Goal: Task Accomplishment & Management: Use online tool/utility

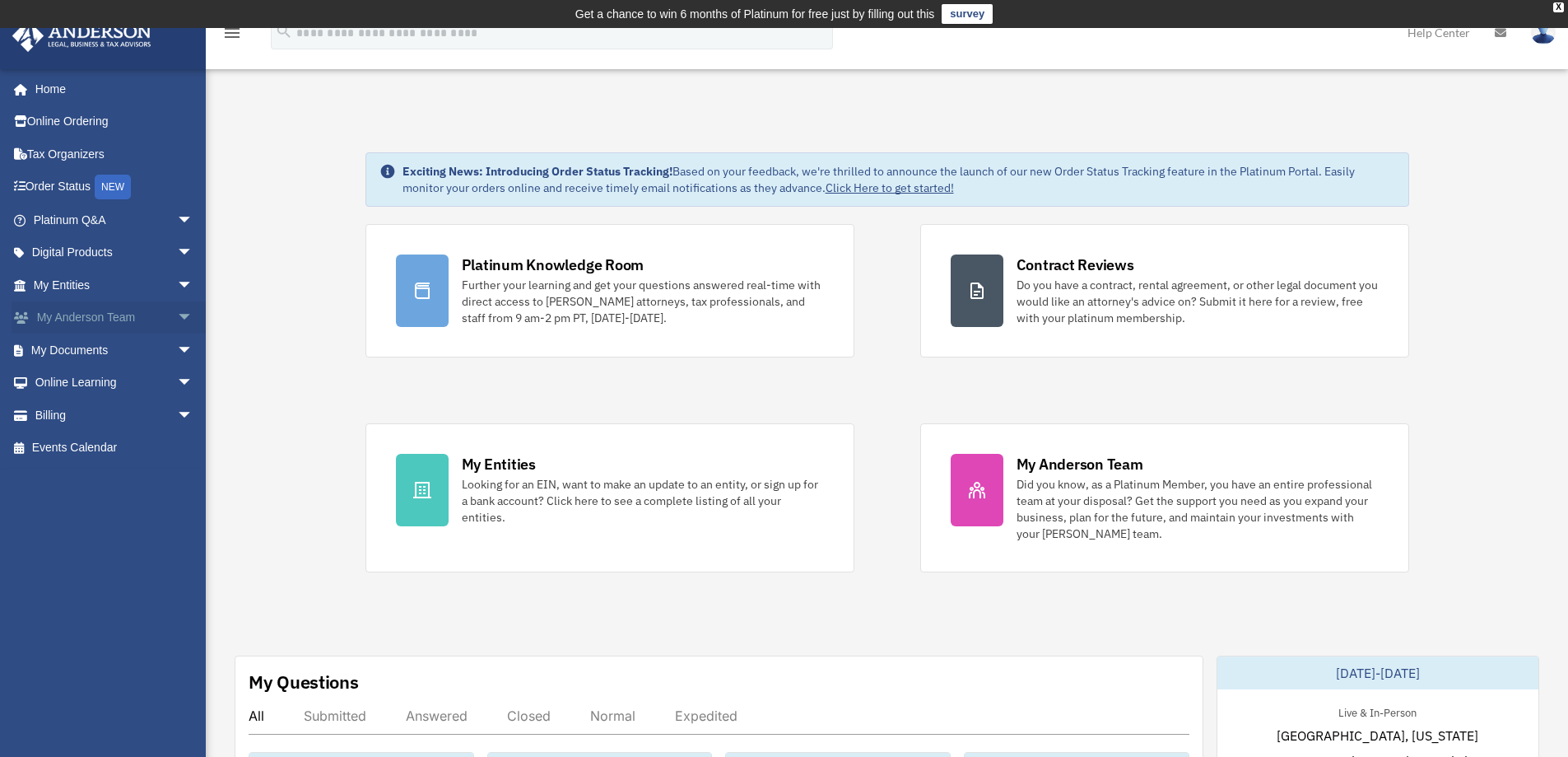
click at [122, 316] on link "My Anderson Team arrow_drop_down" at bounding box center [115, 318] width 207 height 33
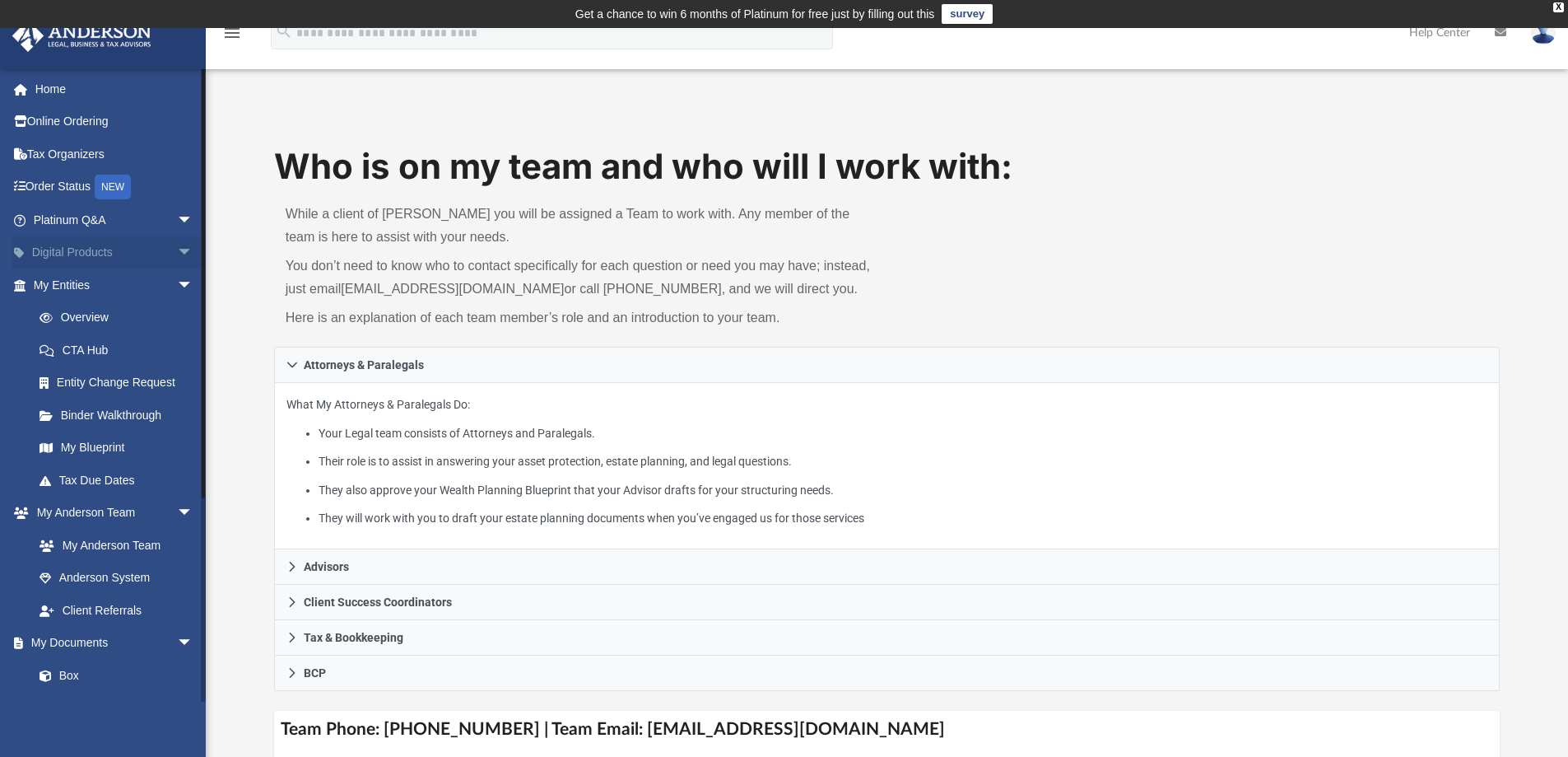
click at [147, 248] on link "Digital Products arrow_drop_down" at bounding box center [115, 252] width 207 height 33
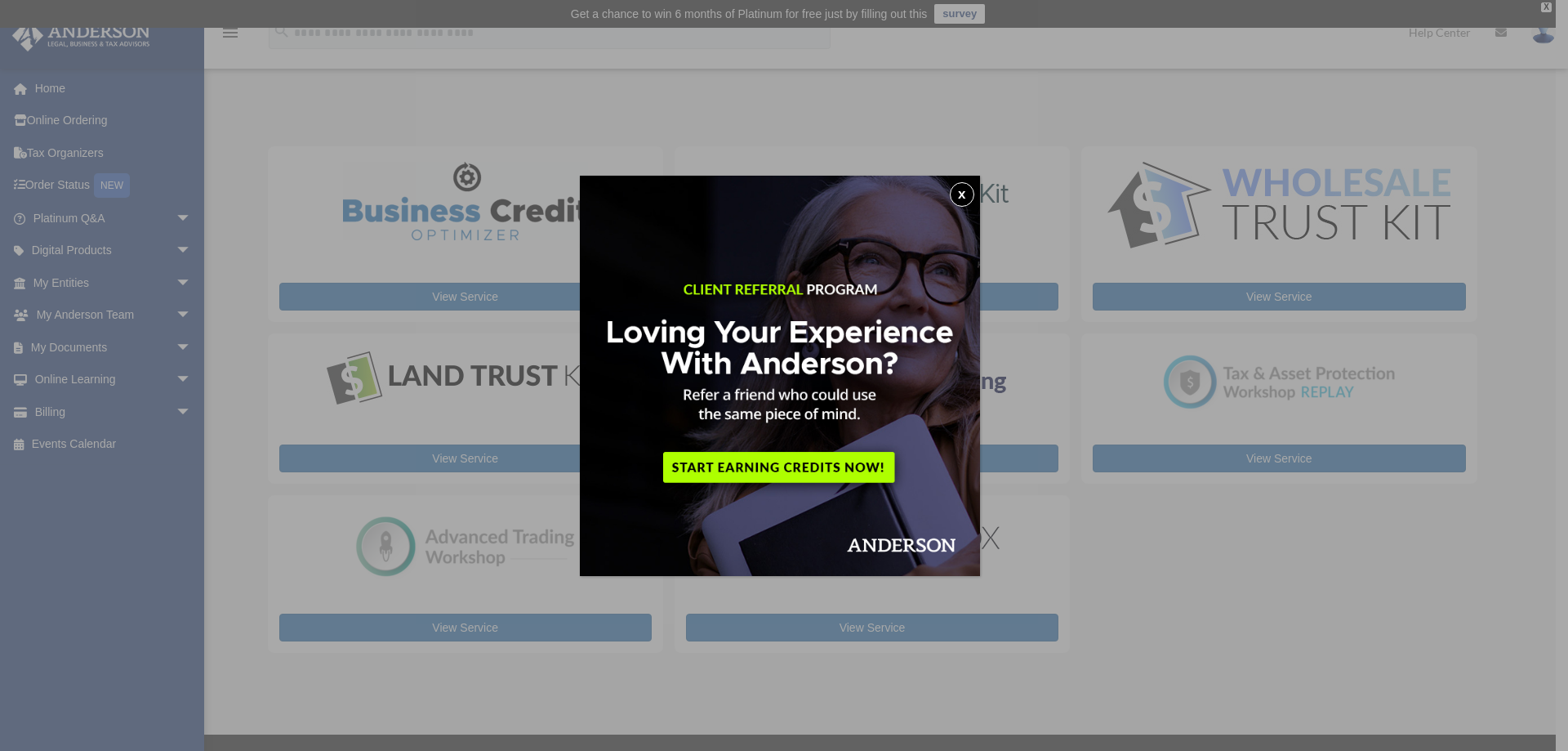
click at [968, 196] on button "x" at bounding box center [961, 194] width 24 height 24
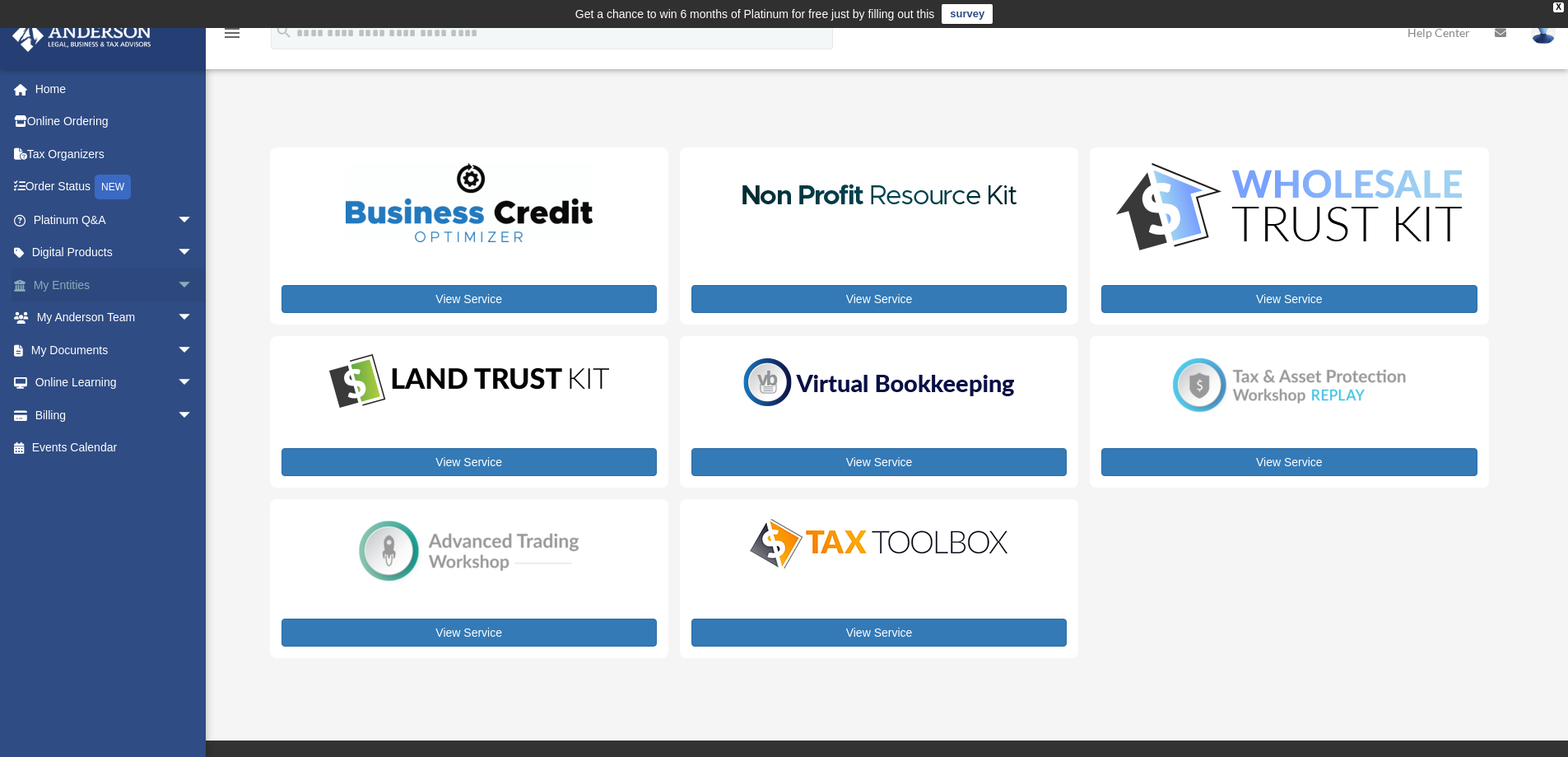
click at [177, 286] on span "arrow_drop_down" at bounding box center [193, 285] width 33 height 34
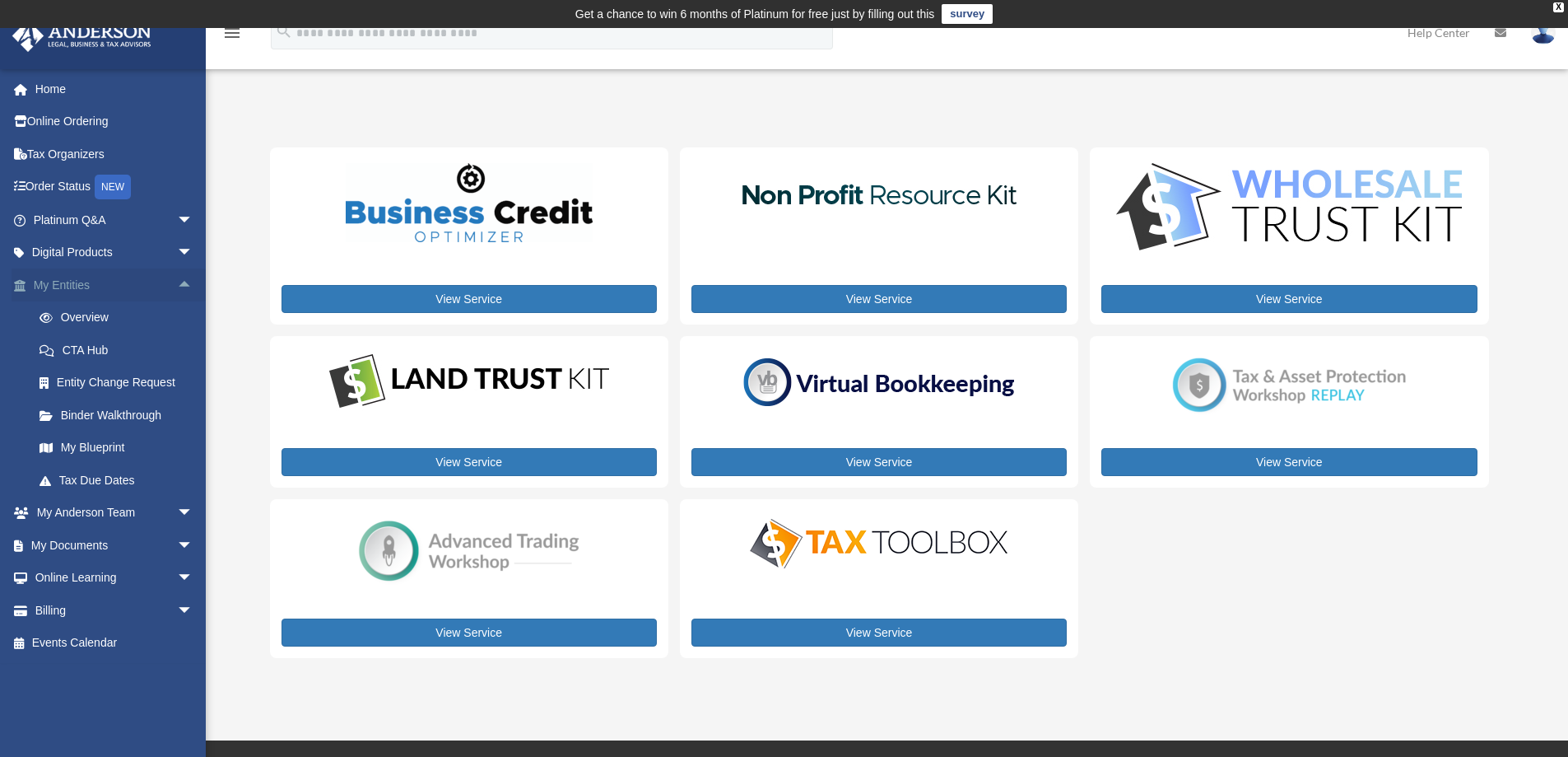
click at [177, 279] on span "arrow_drop_up" at bounding box center [193, 285] width 33 height 34
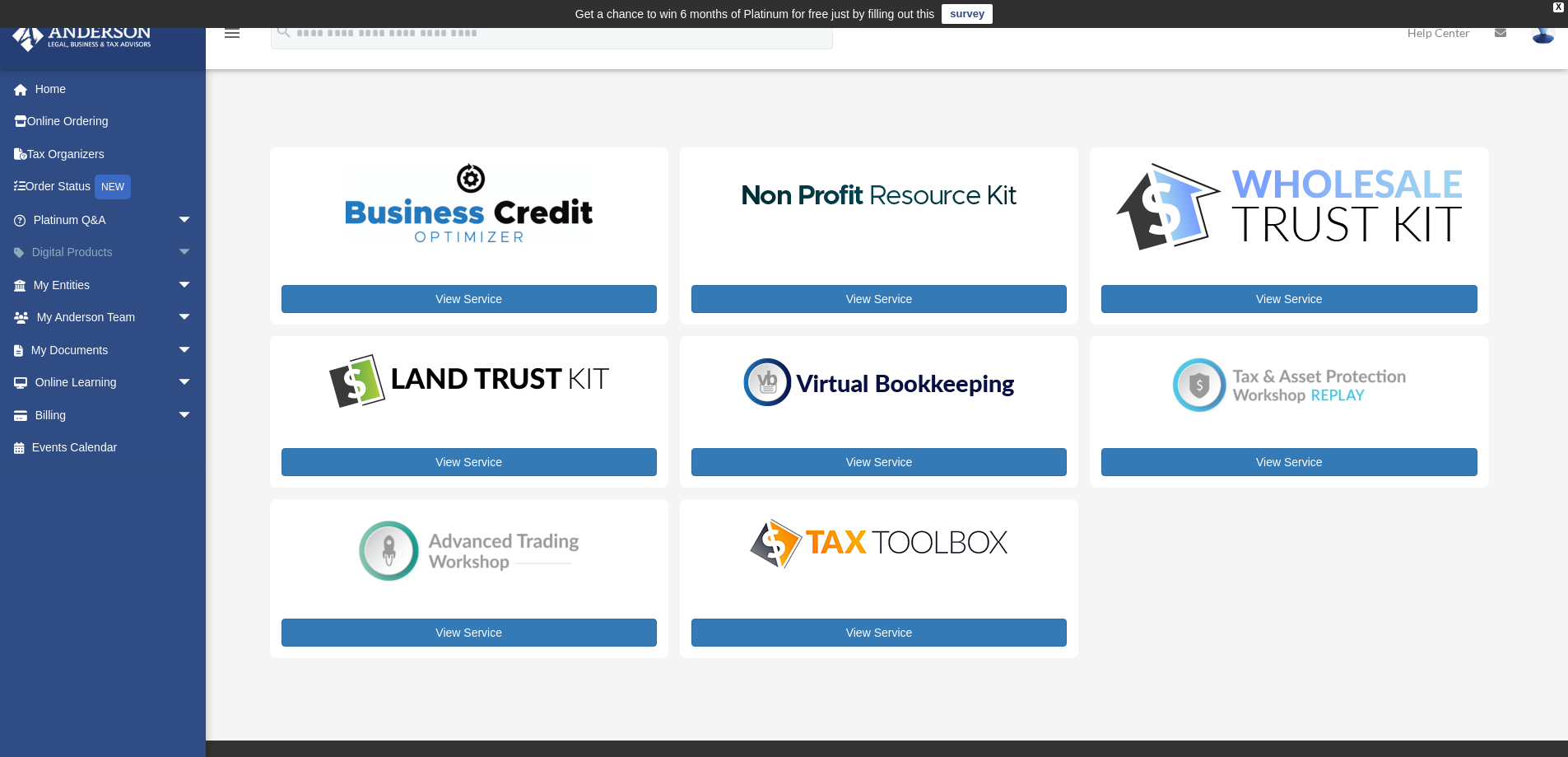
click at [177, 253] on span "arrow_drop_down" at bounding box center [193, 252] width 33 height 34
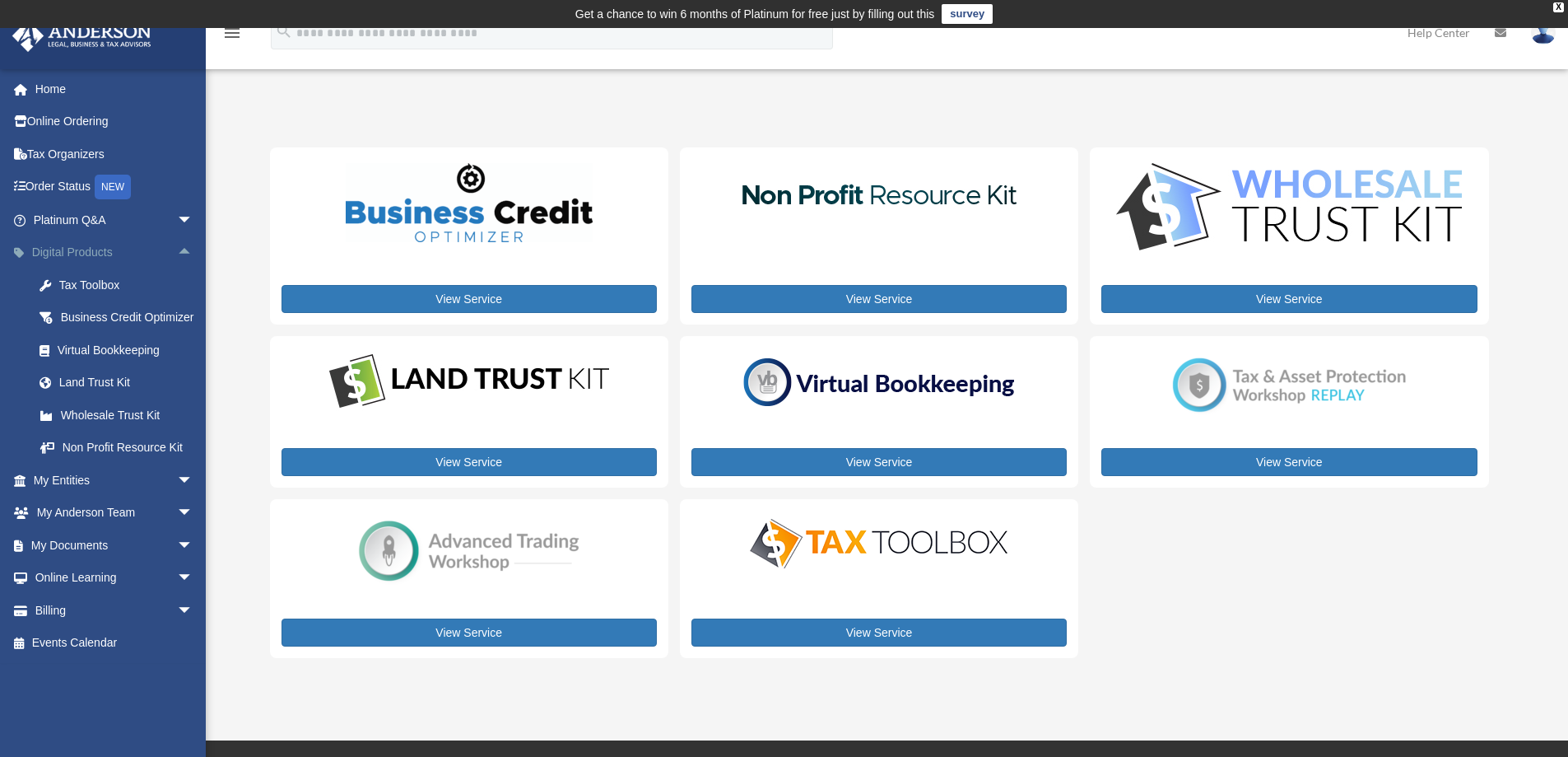
click at [177, 253] on span "arrow_drop_up" at bounding box center [193, 252] width 33 height 34
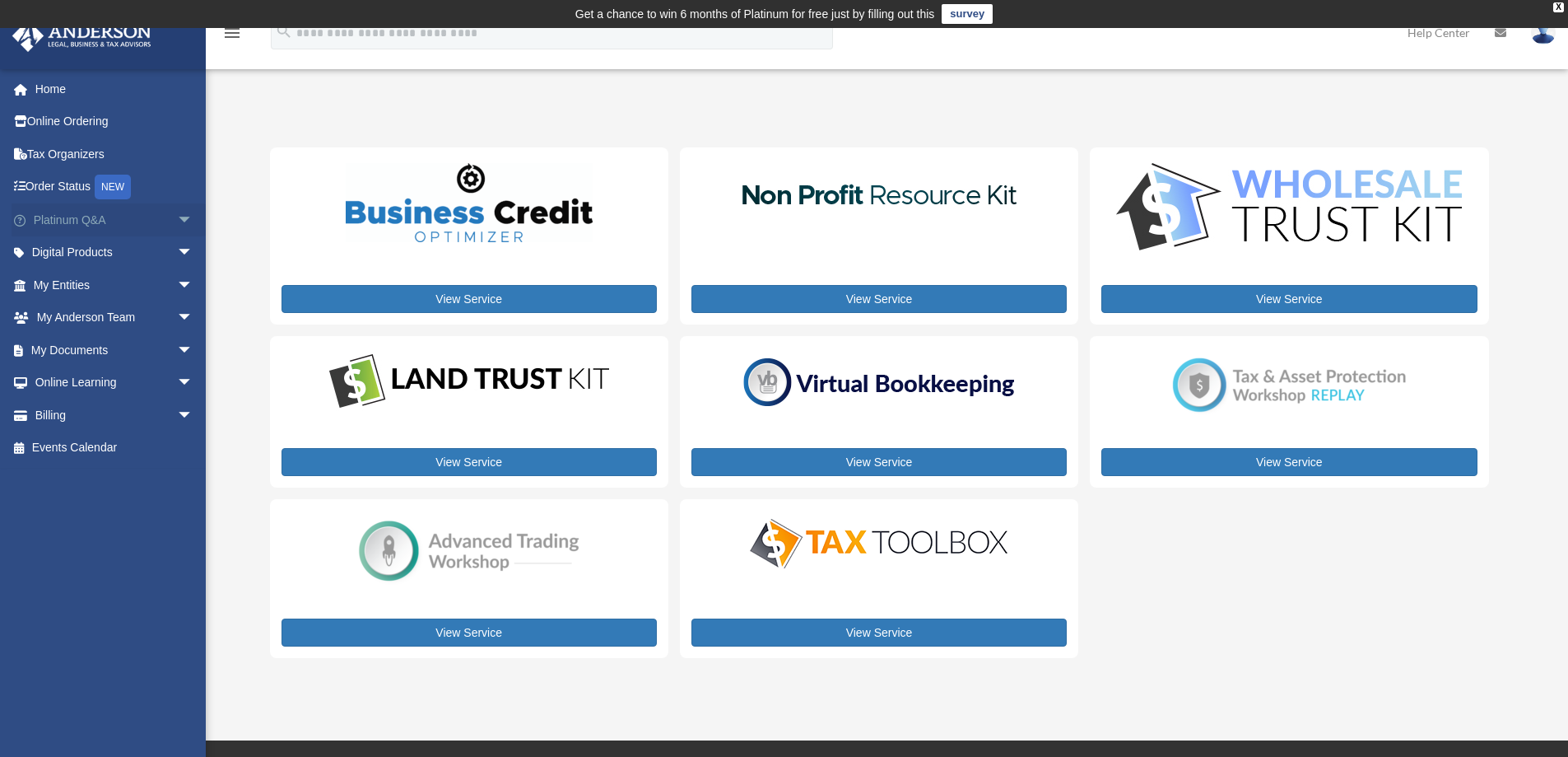
click at [98, 216] on link "Platinum Q&A arrow_drop_down" at bounding box center [115, 220] width 207 height 33
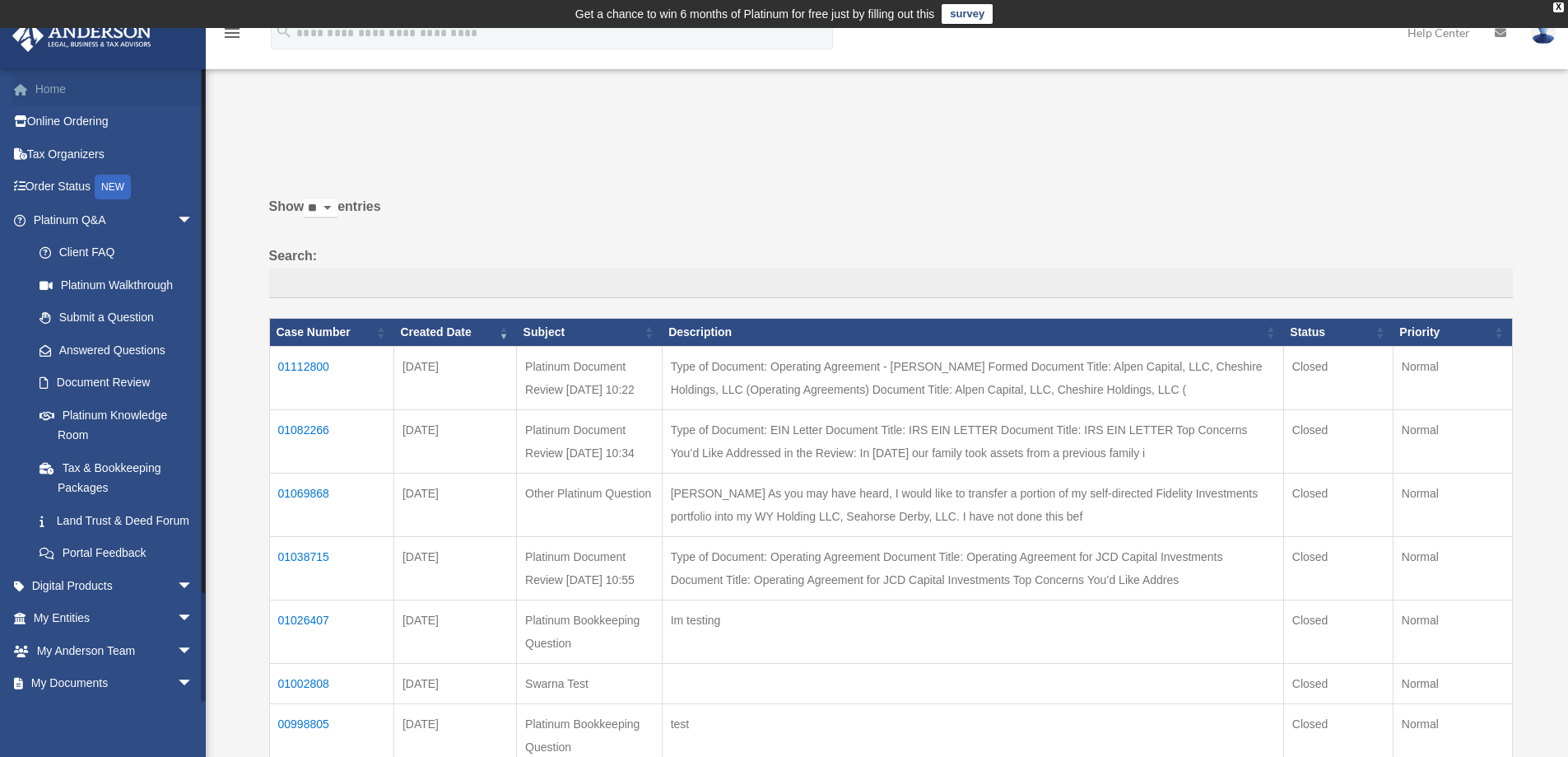
click at [0, 0] on div "x" at bounding box center [0, 0] width 0 height 0
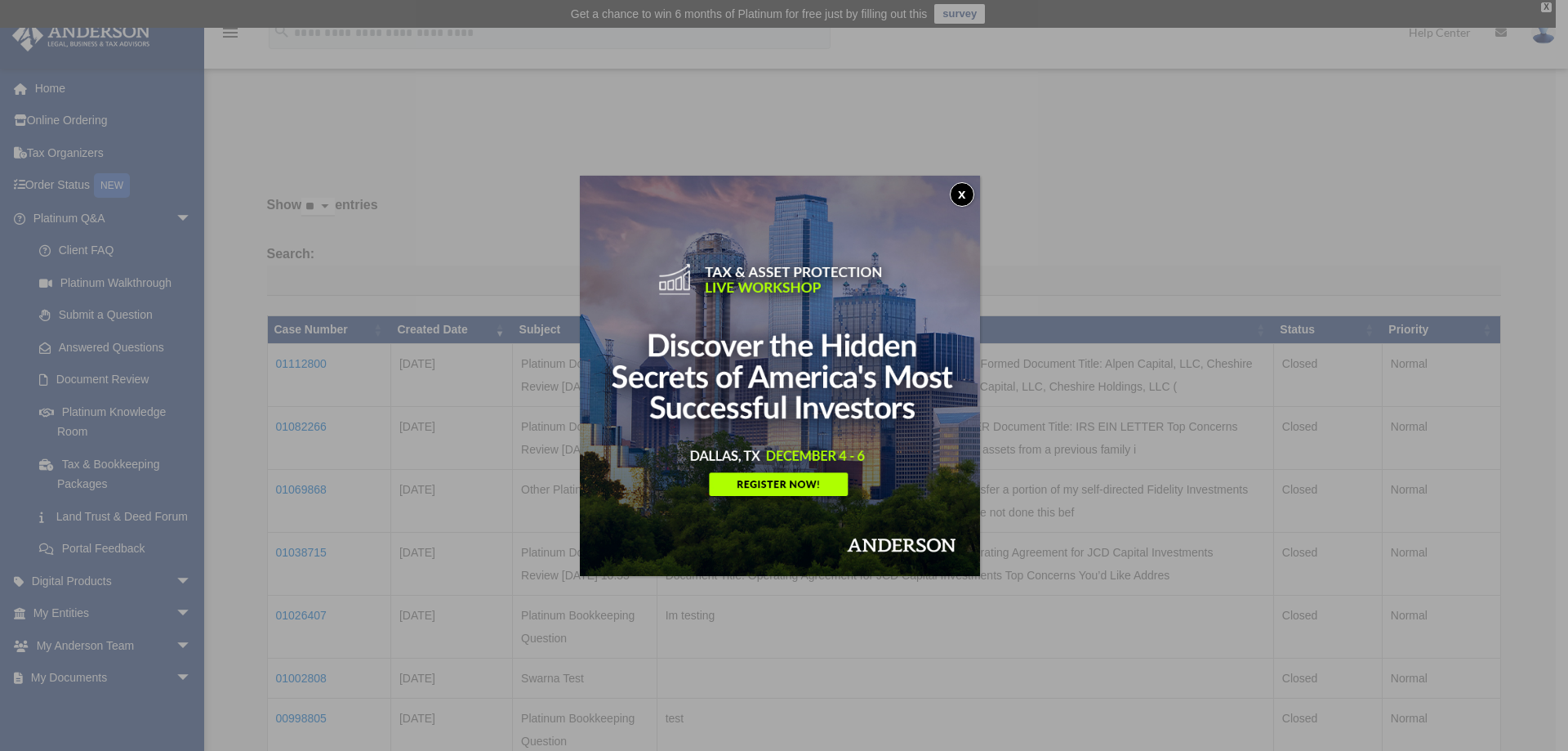
click at [964, 192] on button "x" at bounding box center [961, 194] width 24 height 24
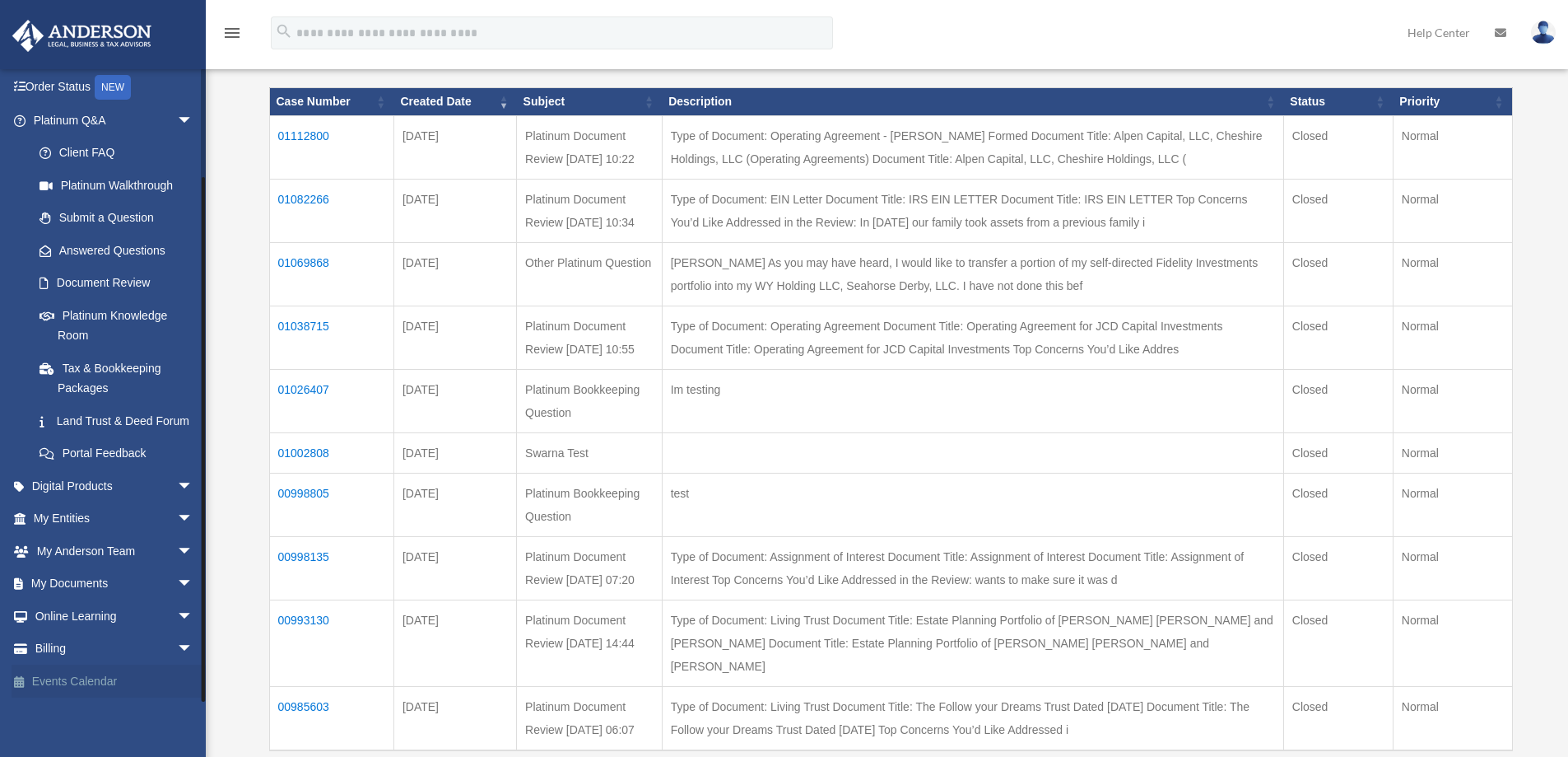
scroll to position [247, 0]
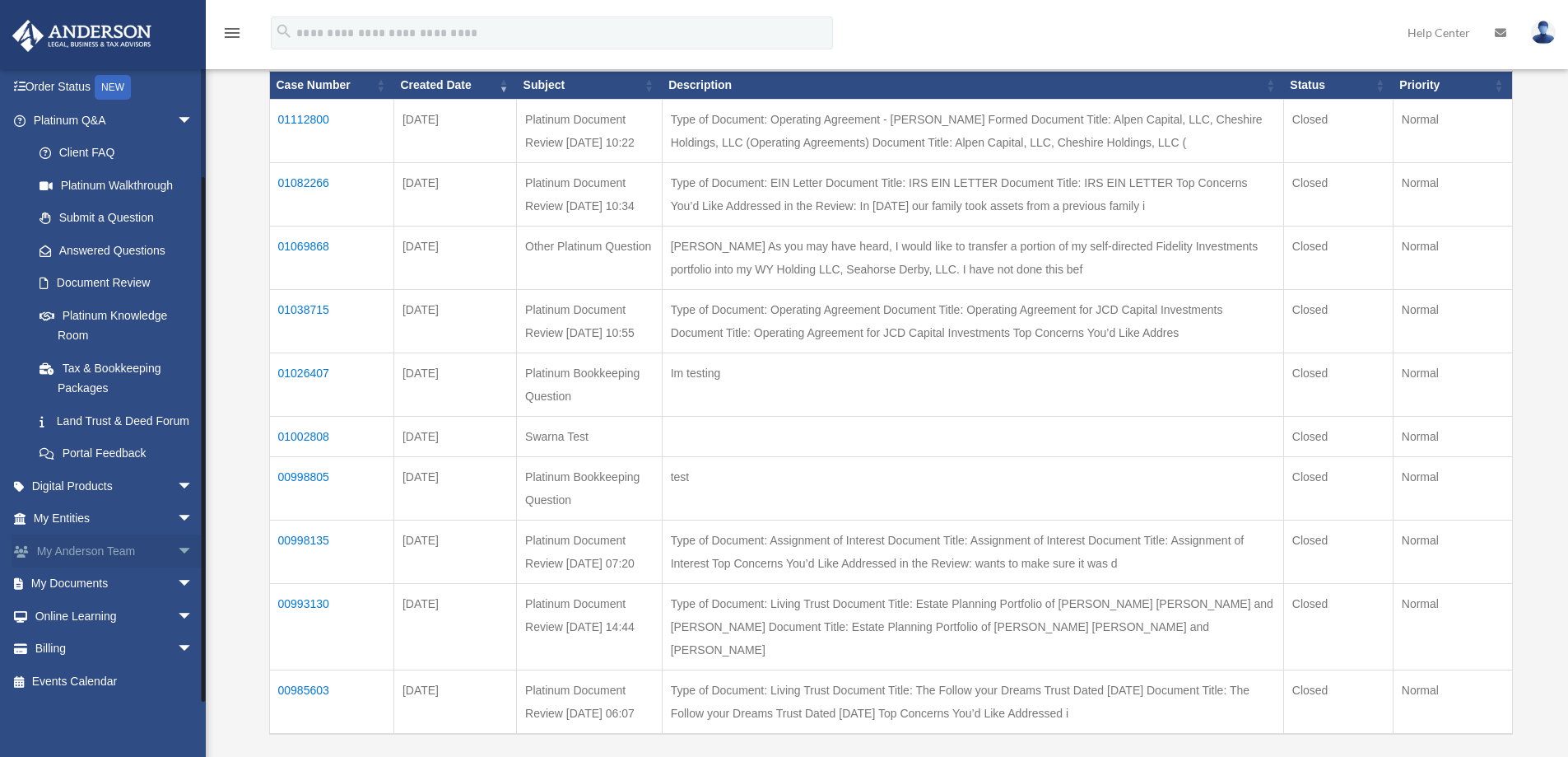
click at [124, 548] on link "My Anderson Team arrow_drop_down" at bounding box center [115, 551] width 207 height 33
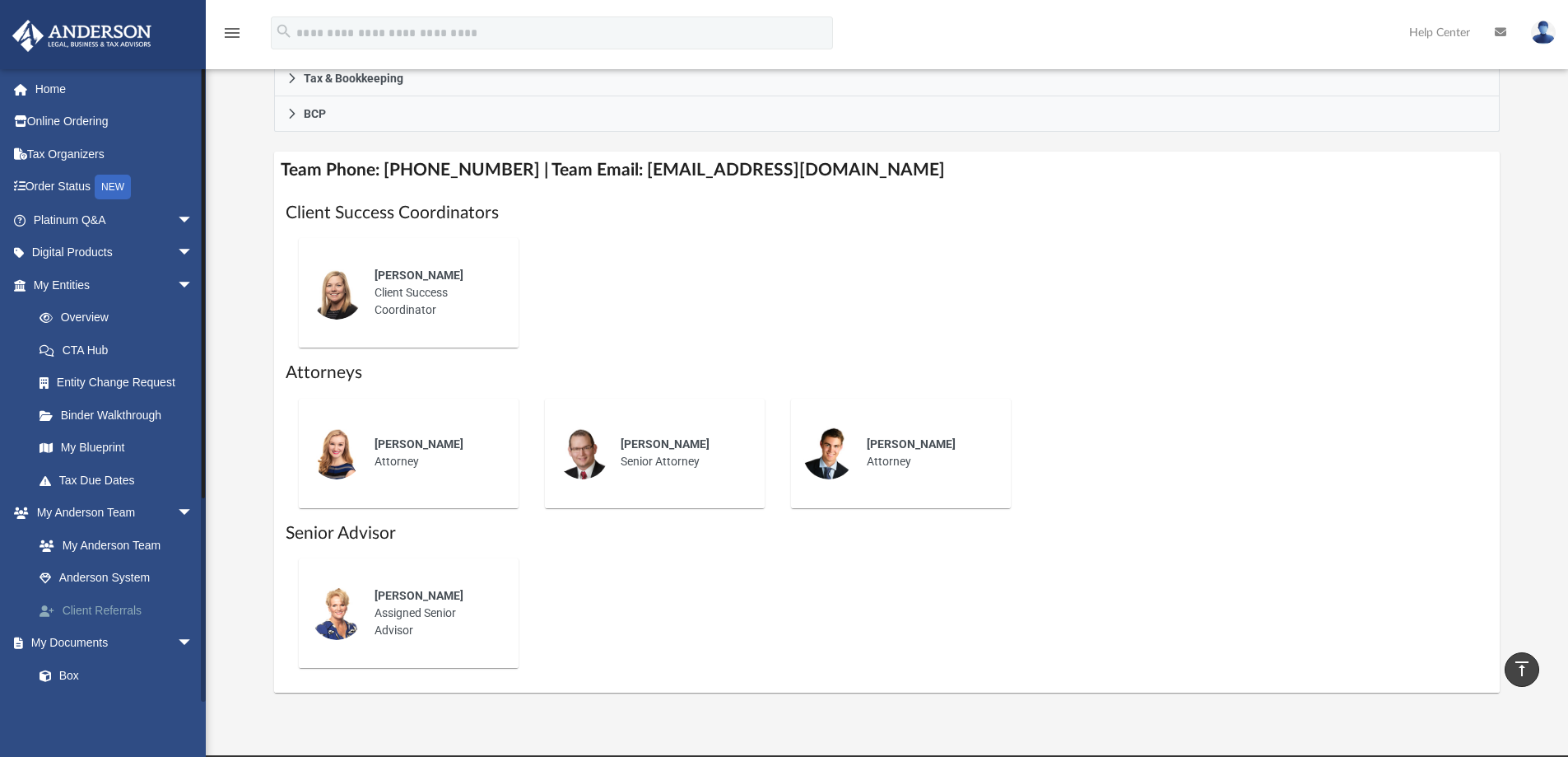
scroll to position [577, 0]
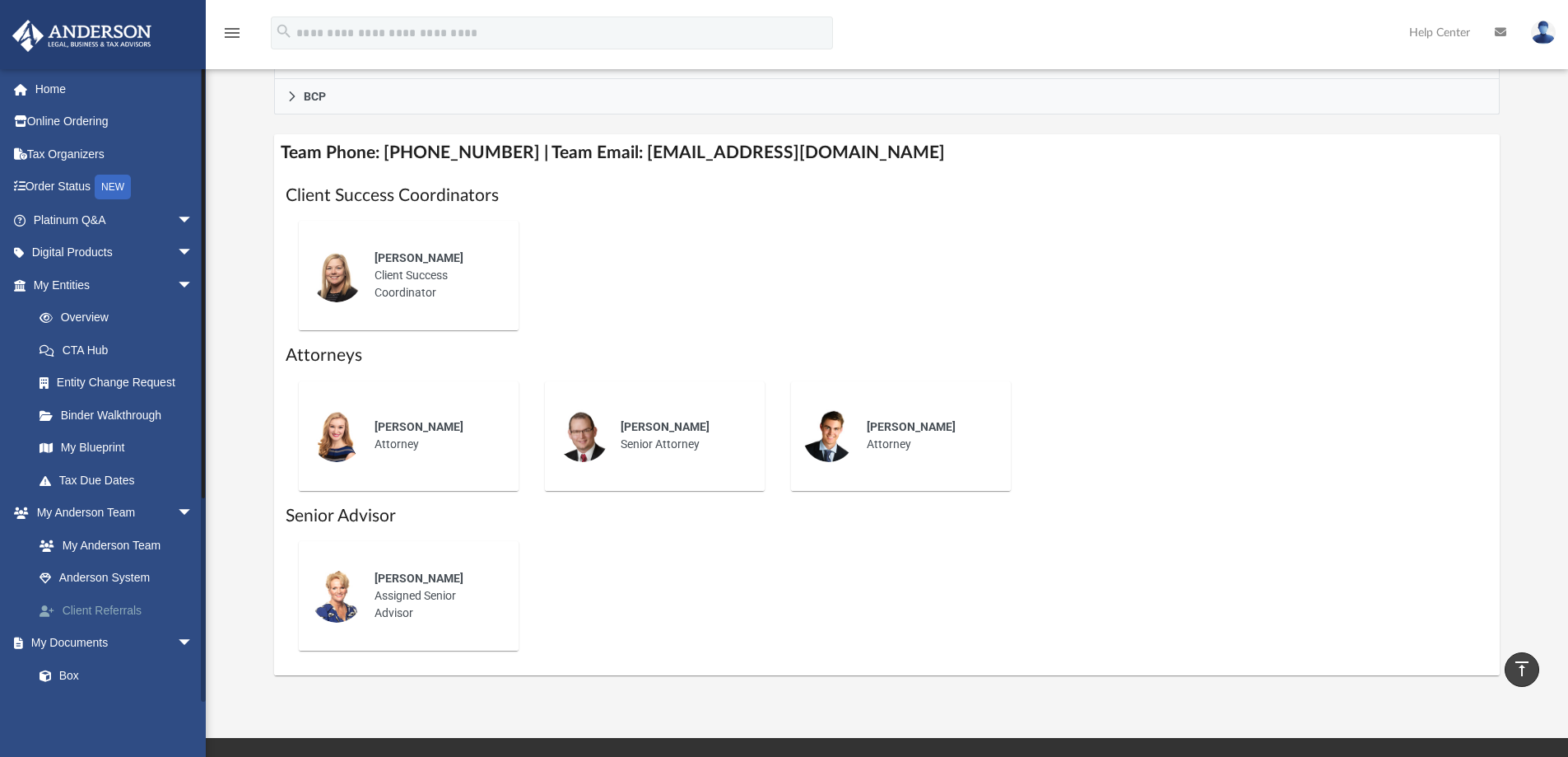
click at [116, 610] on link "Client Referrals" at bounding box center [120, 610] width 195 height 33
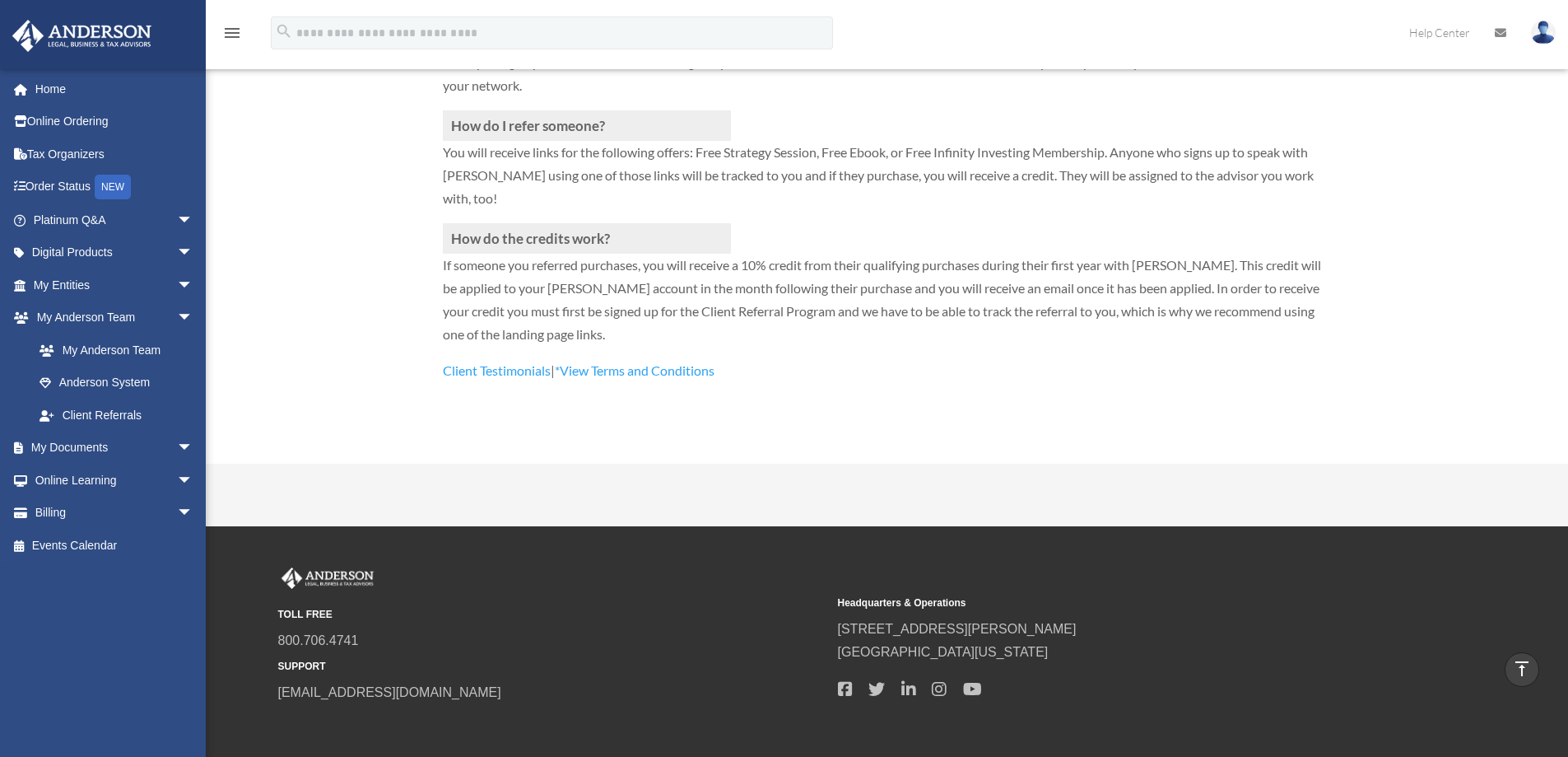
scroll to position [247, 0]
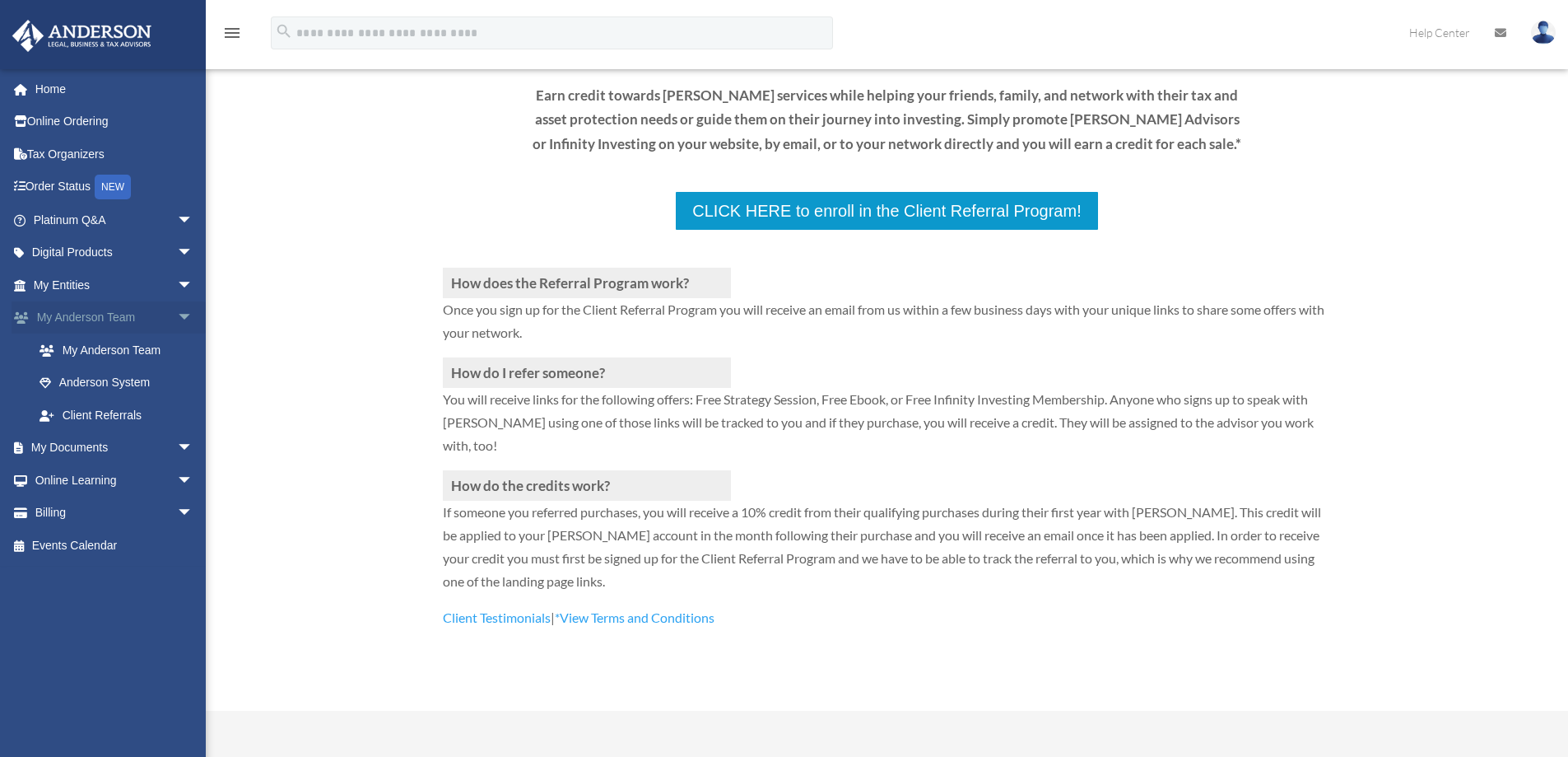
click at [123, 319] on link "My [PERSON_NAME] Team arrow_drop_down" at bounding box center [115, 318] width 207 height 33
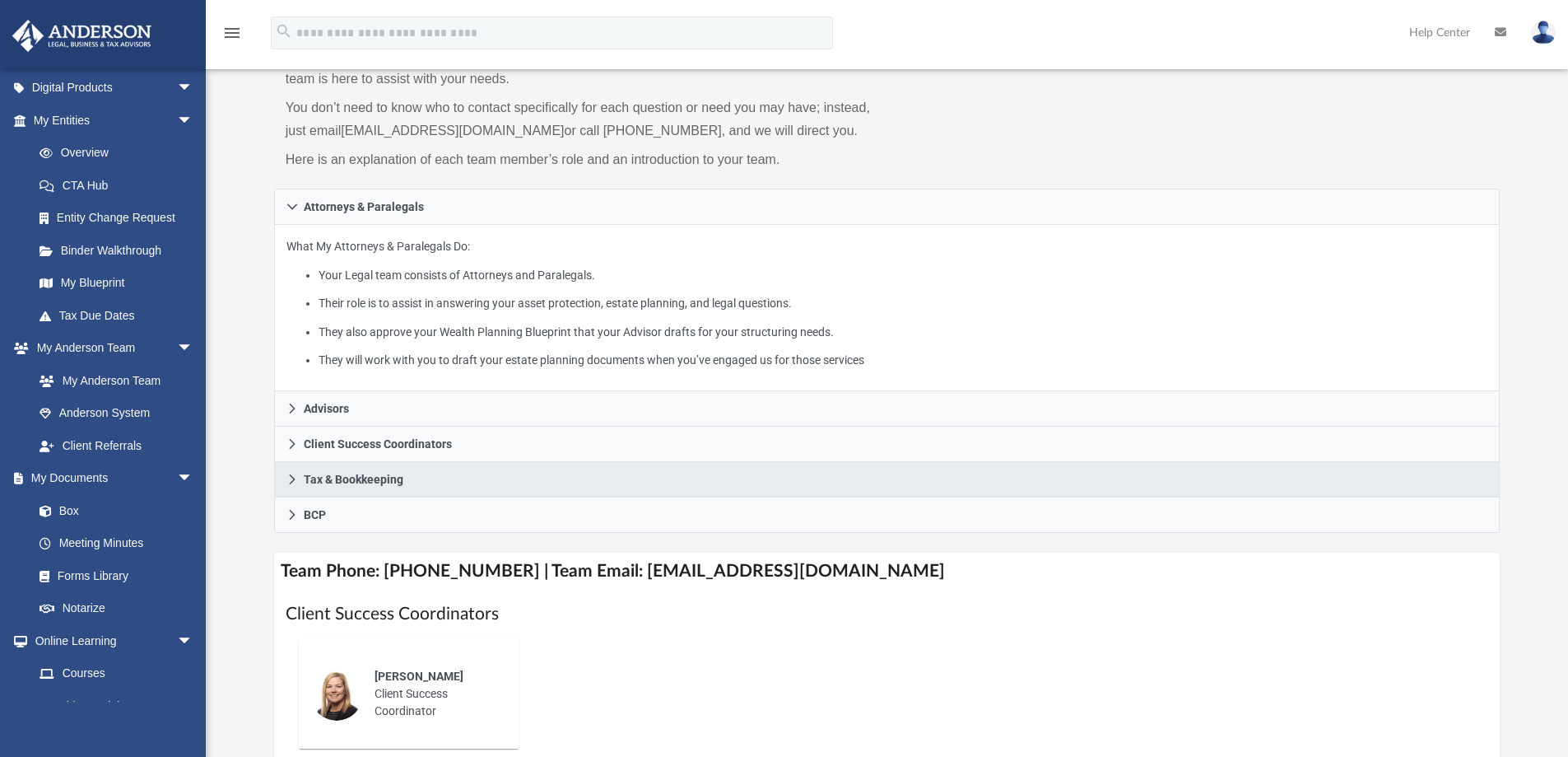
scroll to position [165, 0]
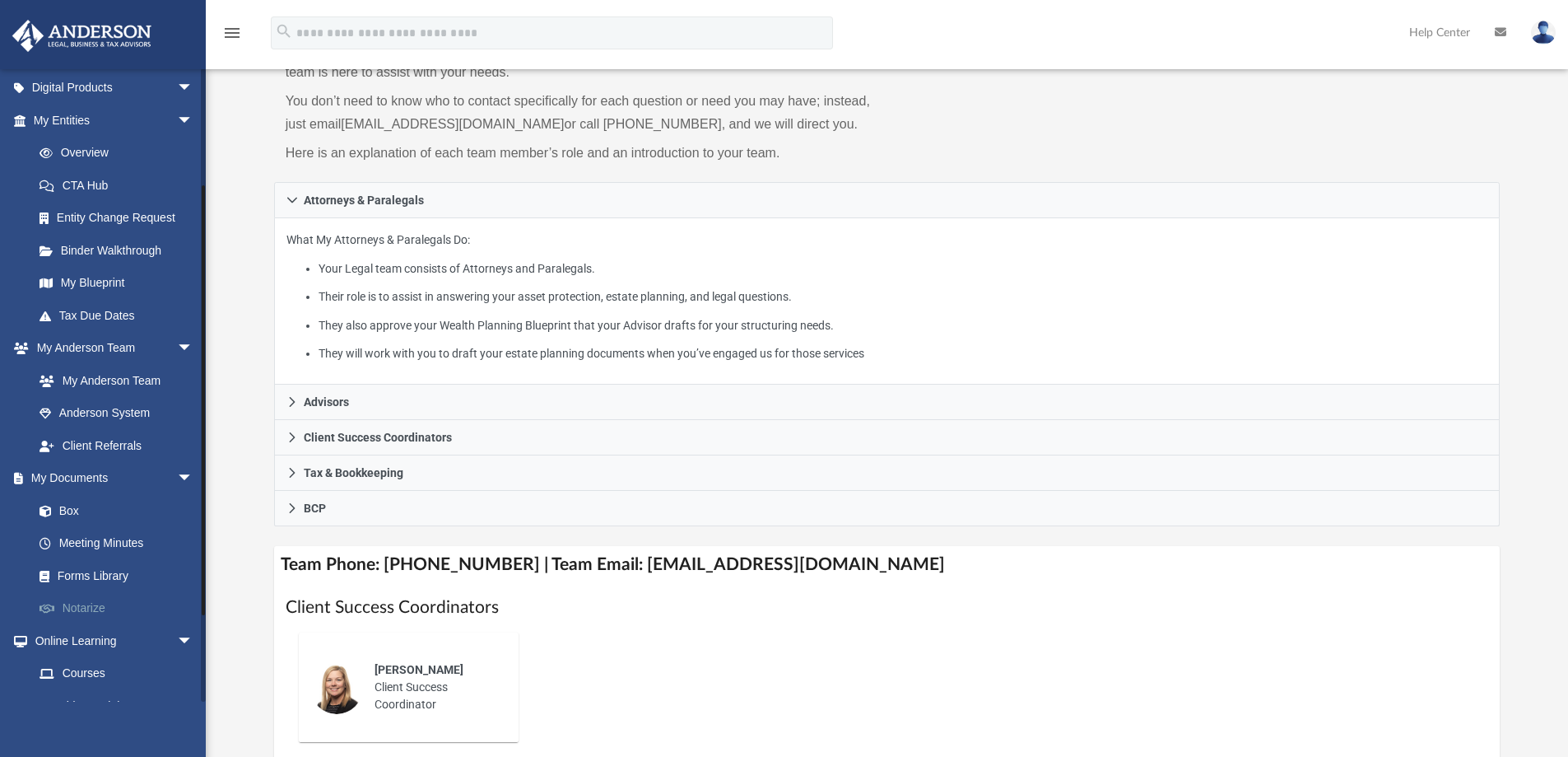
click at [85, 609] on link "Notarize" at bounding box center [120, 609] width 195 height 33
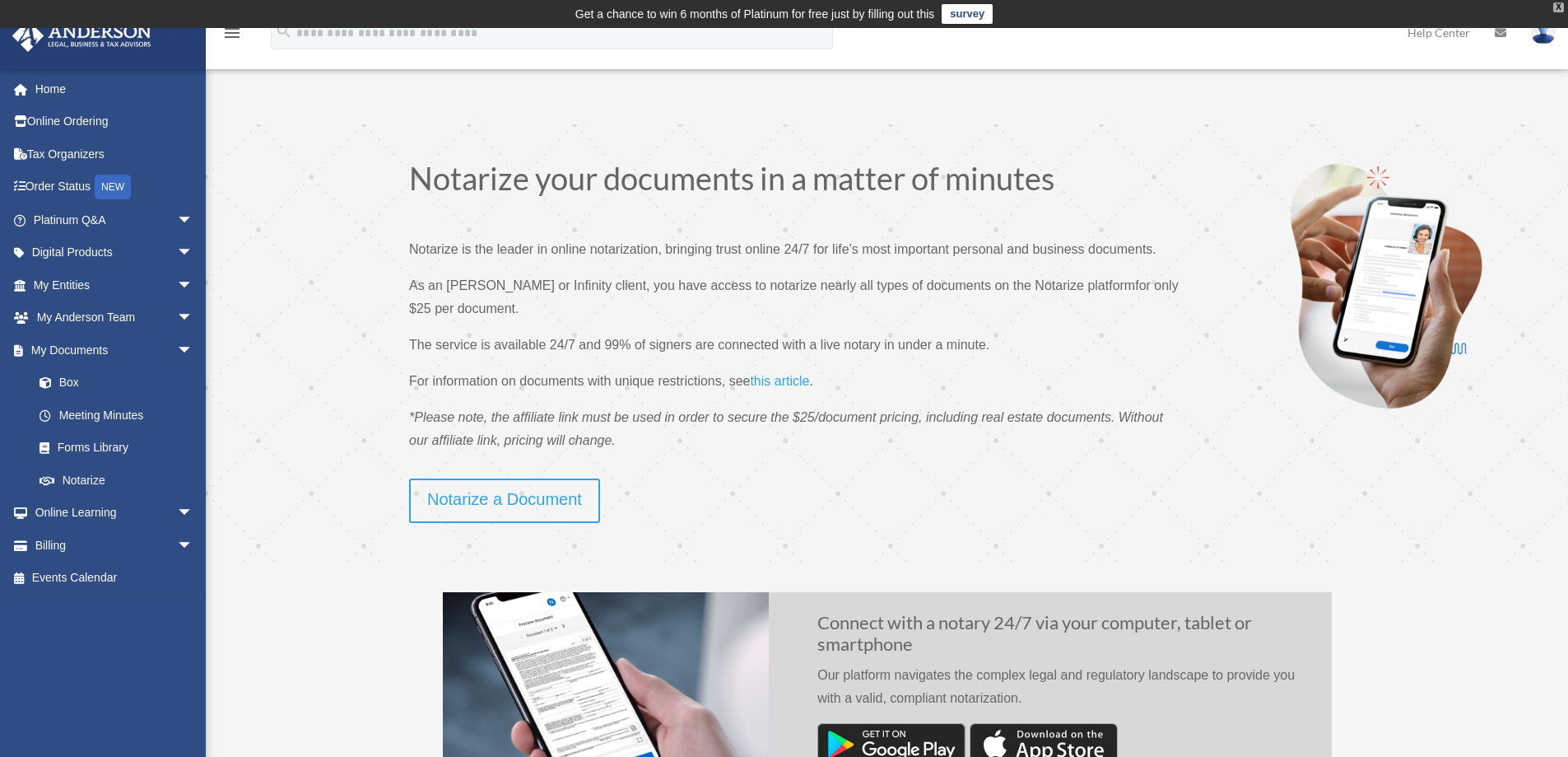
click at [1557, 6] on div "X" at bounding box center [1559, 7] width 11 height 10
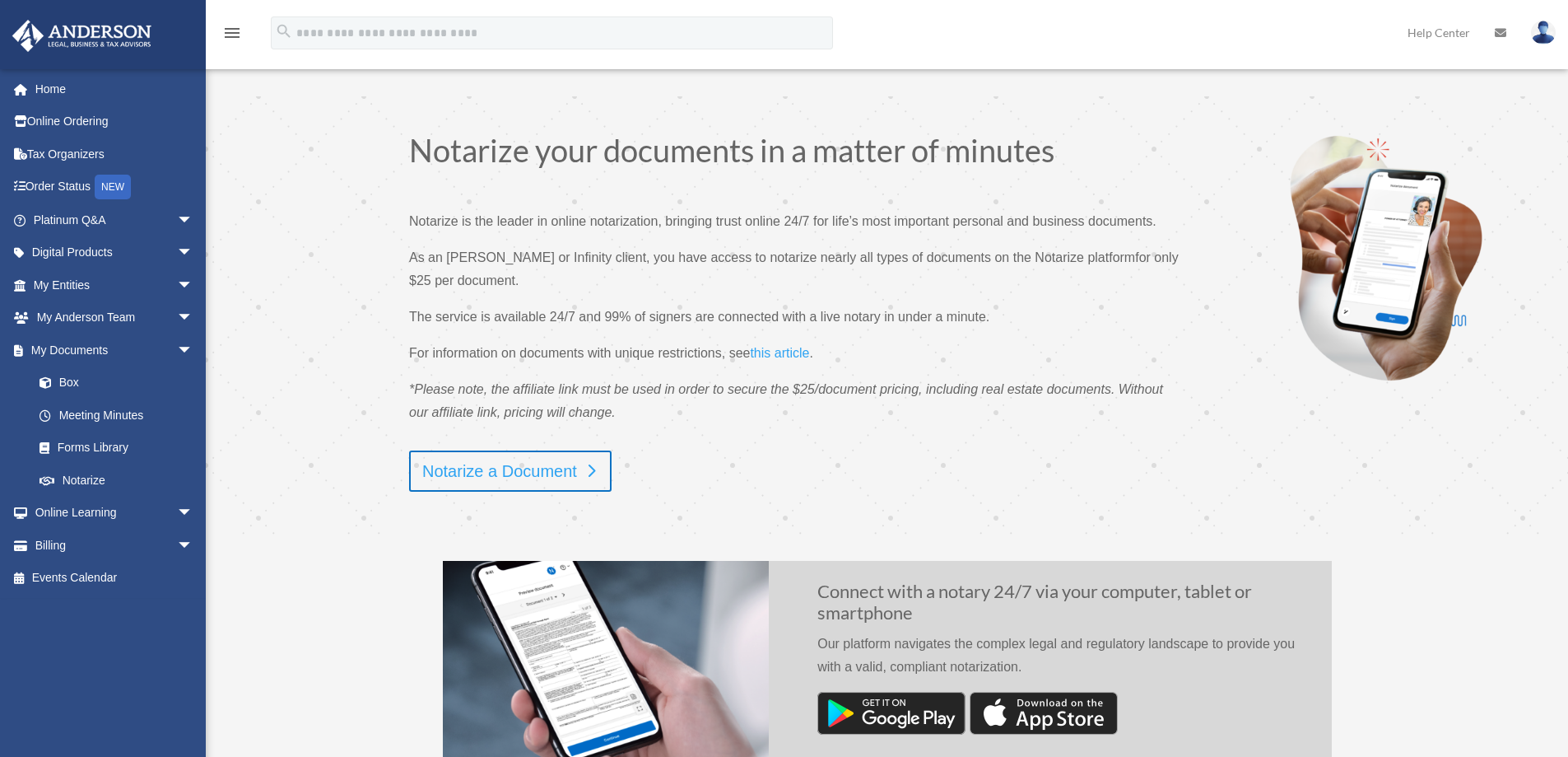
click at [505, 482] on link "Notarize a Document" at bounding box center [510, 470] width 202 height 41
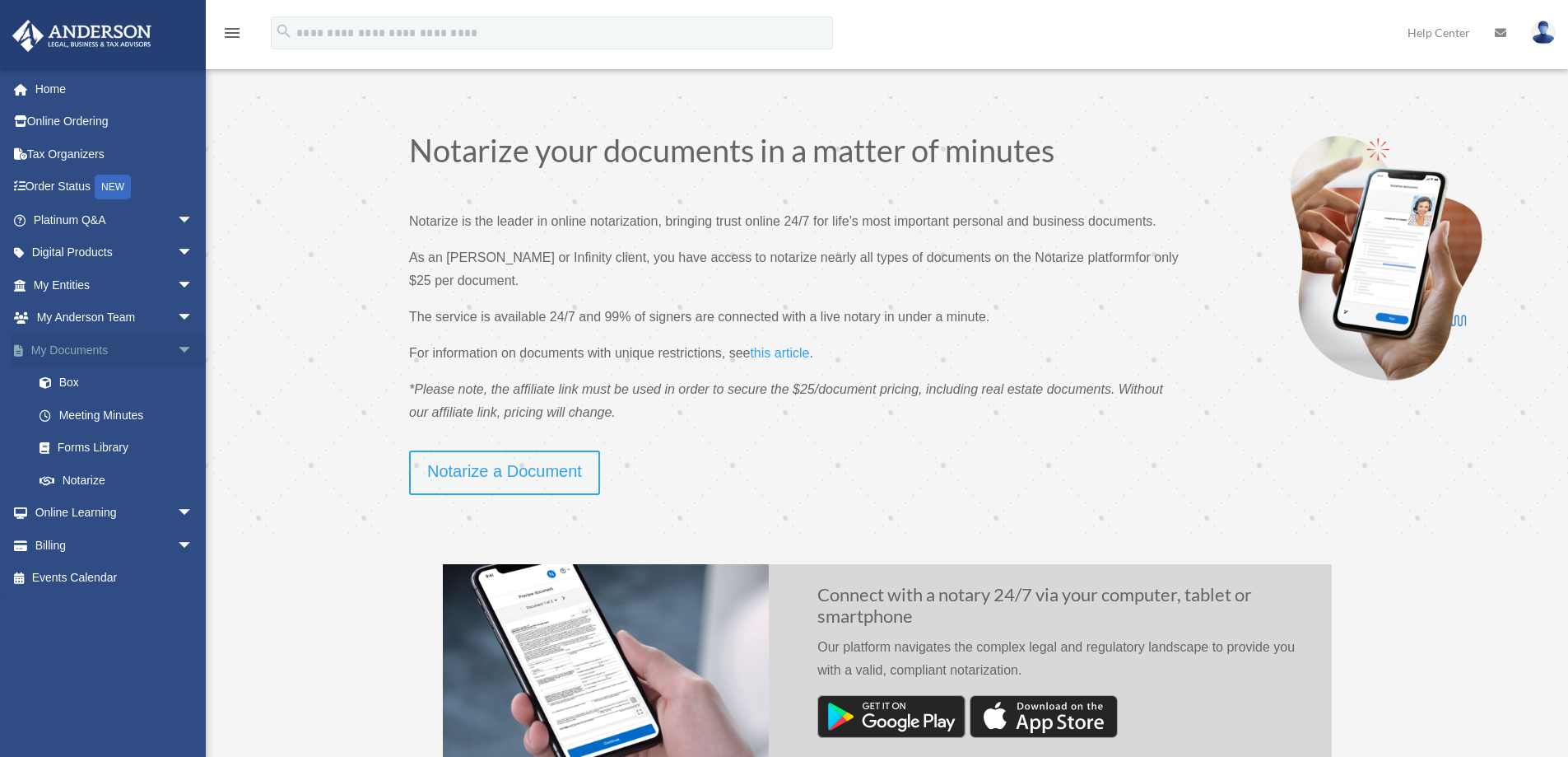
click at [177, 352] on span "arrow_drop_down" at bounding box center [193, 350] width 33 height 34
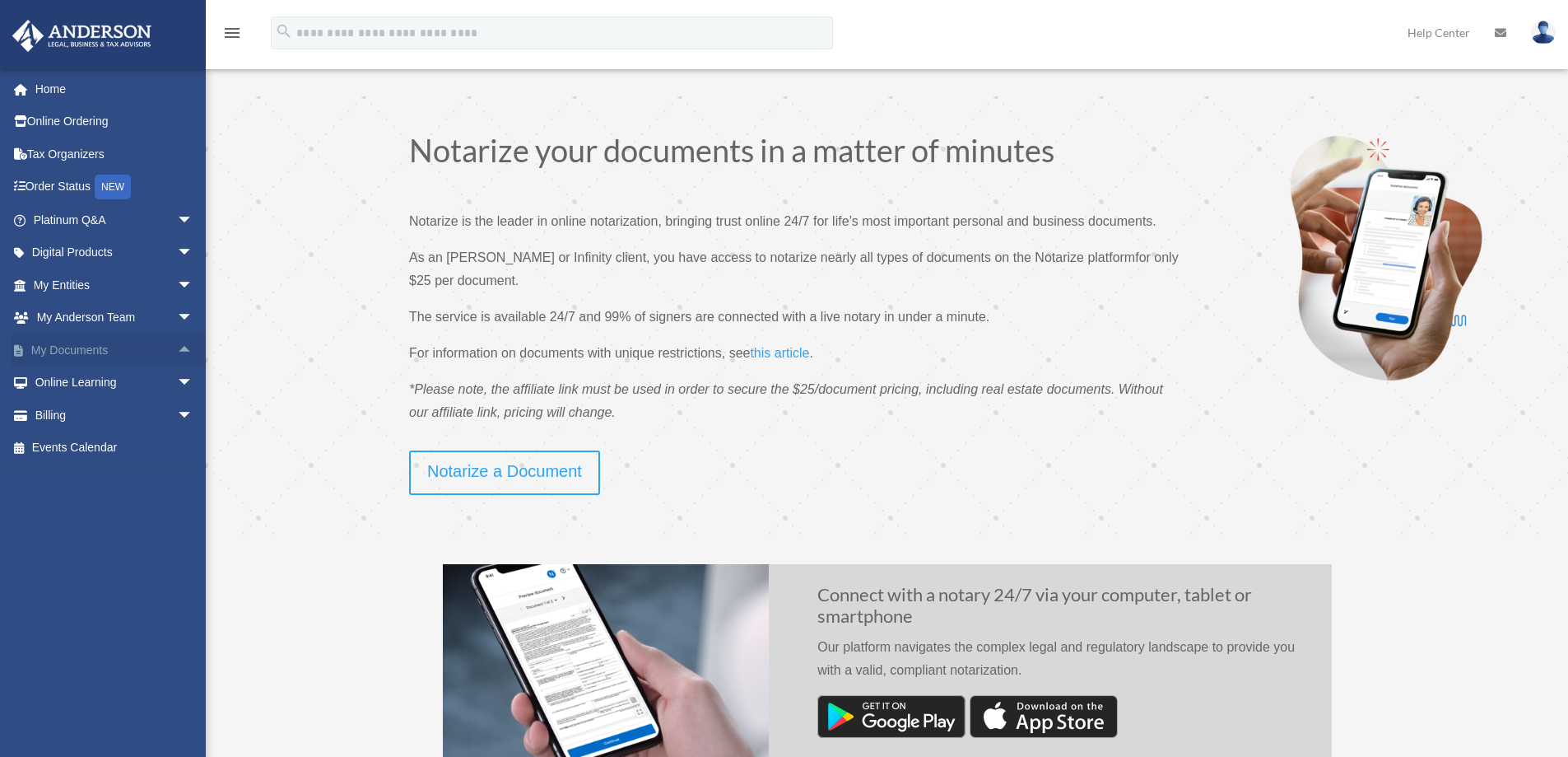
click at [177, 352] on span "arrow_drop_up" at bounding box center [193, 350] width 33 height 34
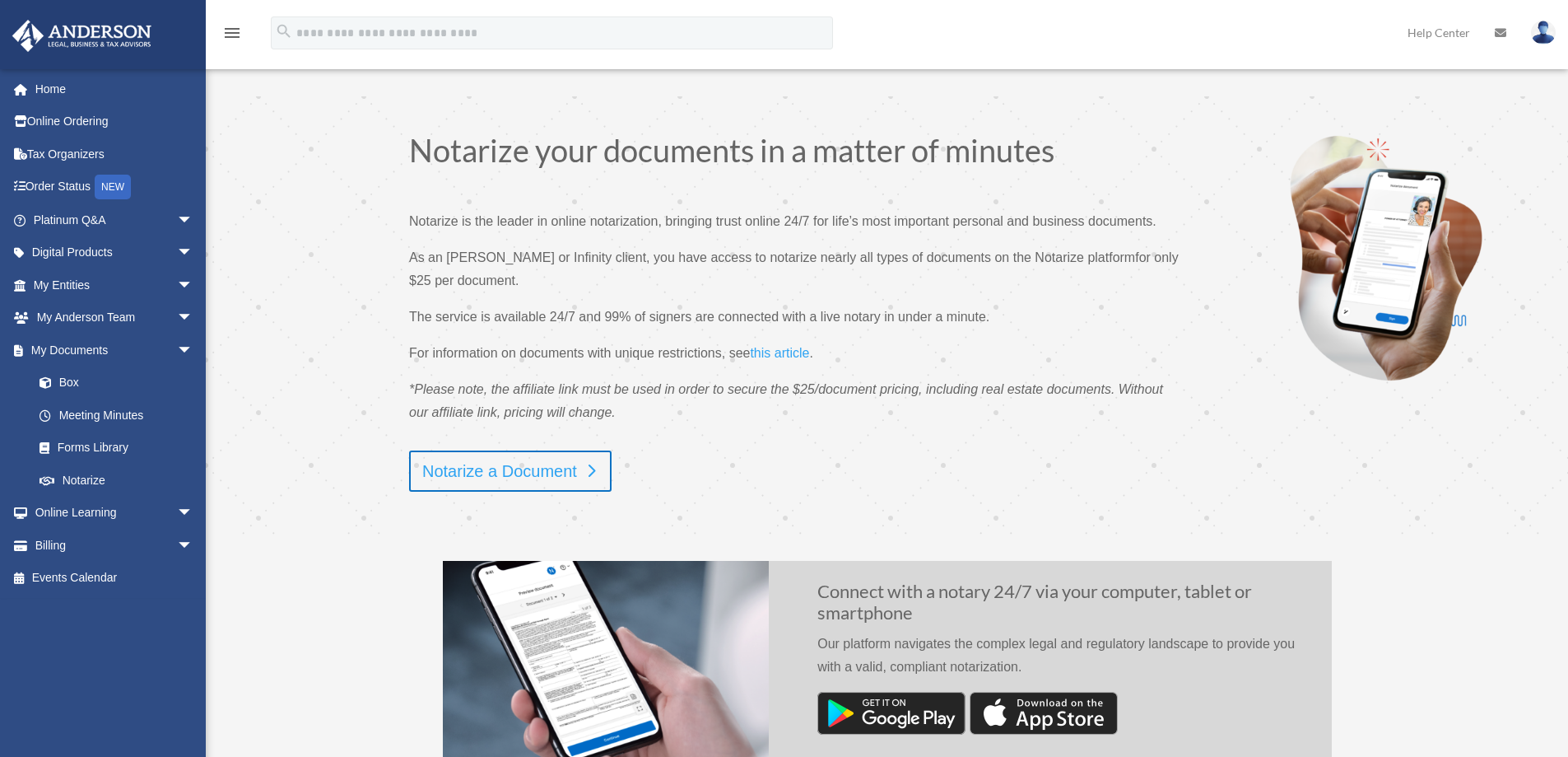
click at [493, 476] on link "Notarize a Document" at bounding box center [510, 470] width 202 height 41
